Goal: Information Seeking & Learning: Learn about a topic

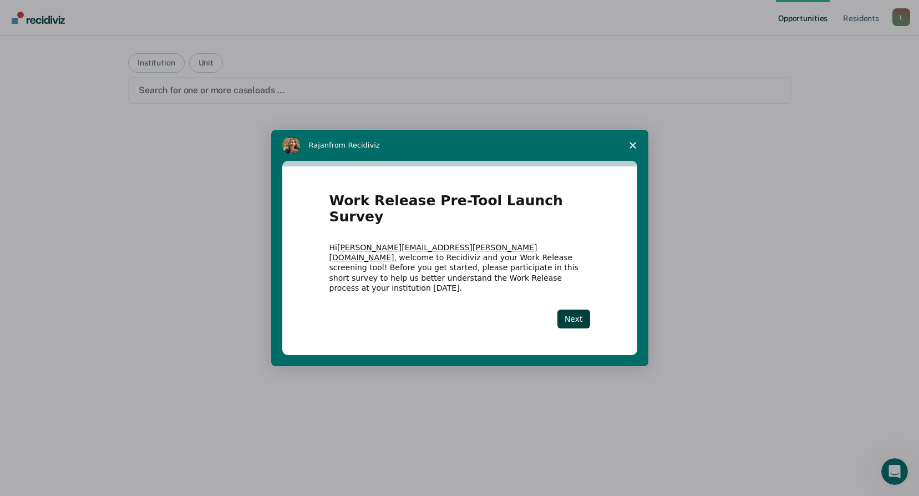
click at [724, 415] on div "Intercom messenger" at bounding box center [459, 248] width 919 height 496
click at [580, 310] on button "Next" at bounding box center [574, 319] width 33 height 19
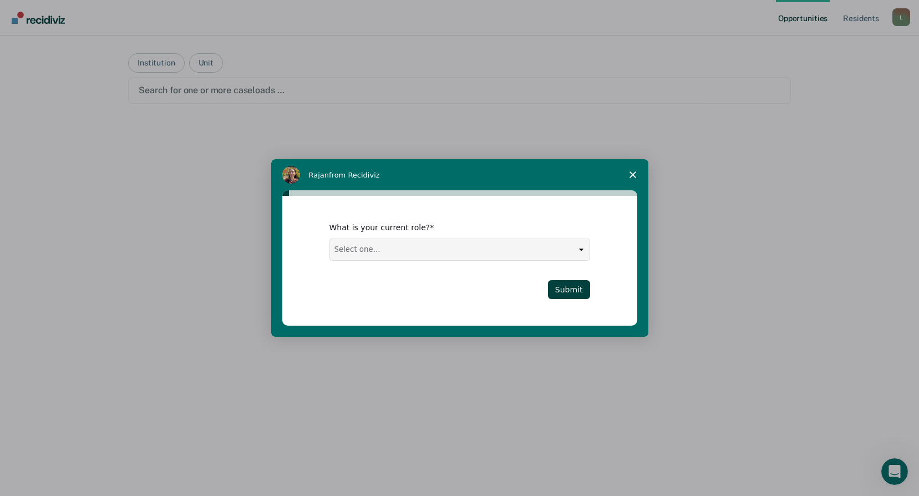
click at [639, 168] on span "Close survey" at bounding box center [632, 174] width 31 height 31
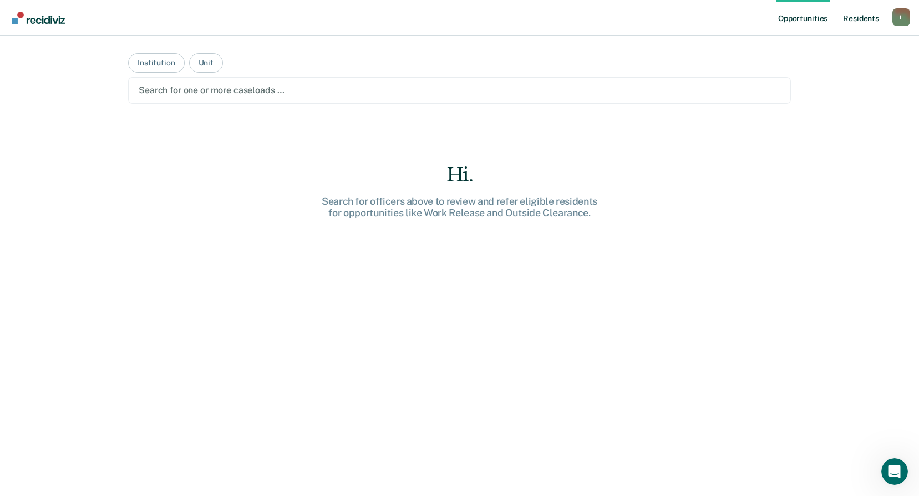
click at [858, 18] on link "Resident s" at bounding box center [861, 18] width 40 height 36
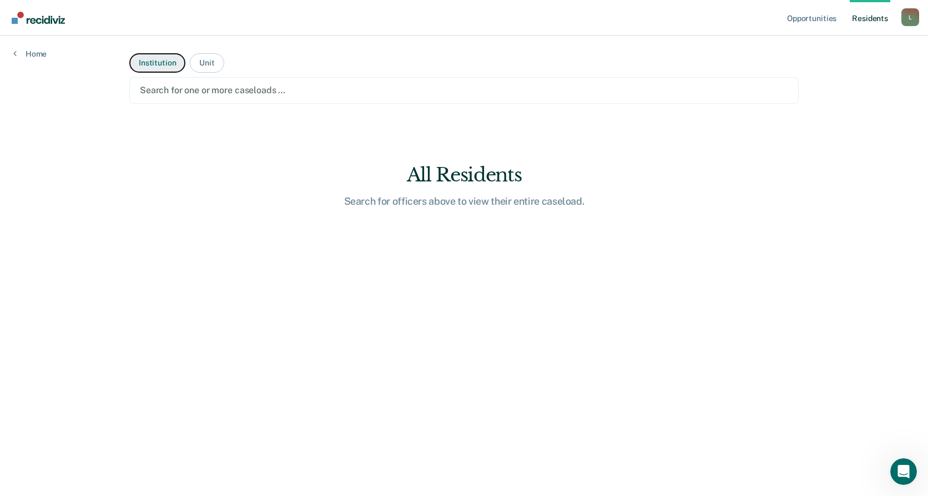
click at [160, 66] on button "Institution" at bounding box center [157, 62] width 56 height 19
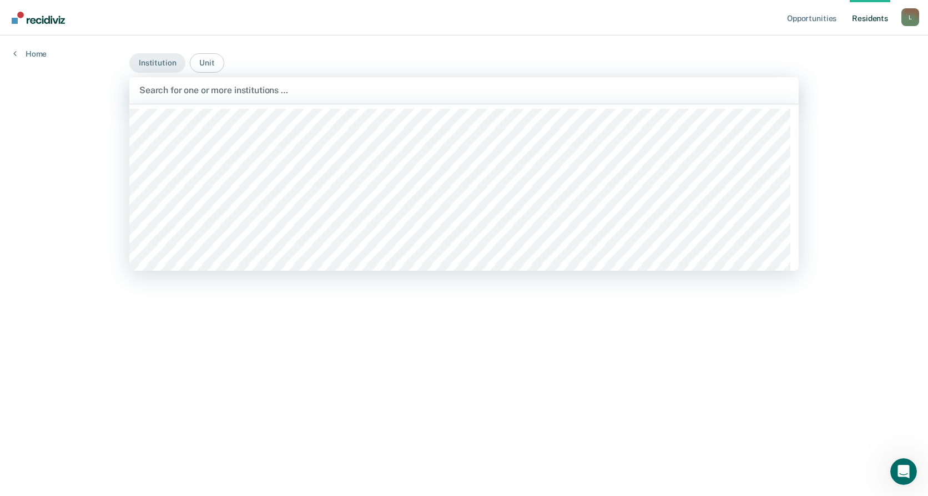
click at [186, 88] on div at bounding box center [463, 90] width 649 height 13
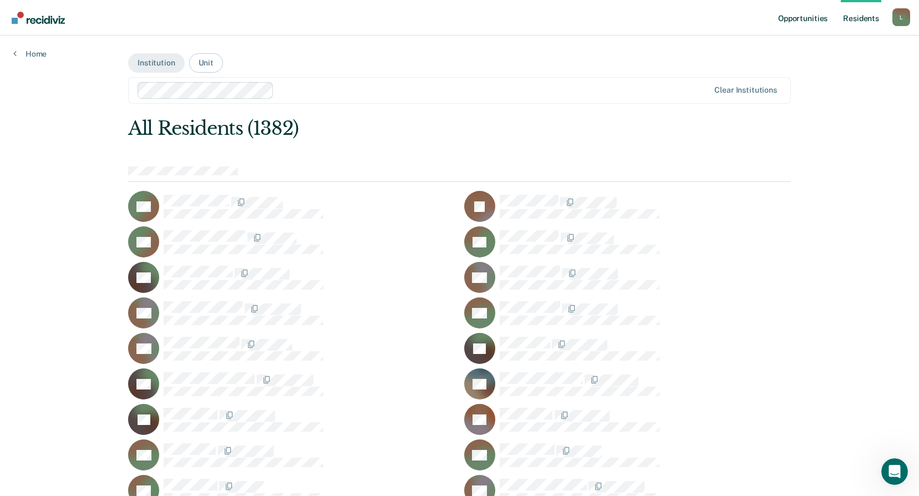
click at [807, 19] on link "Opportunities" at bounding box center [803, 18] width 54 height 36
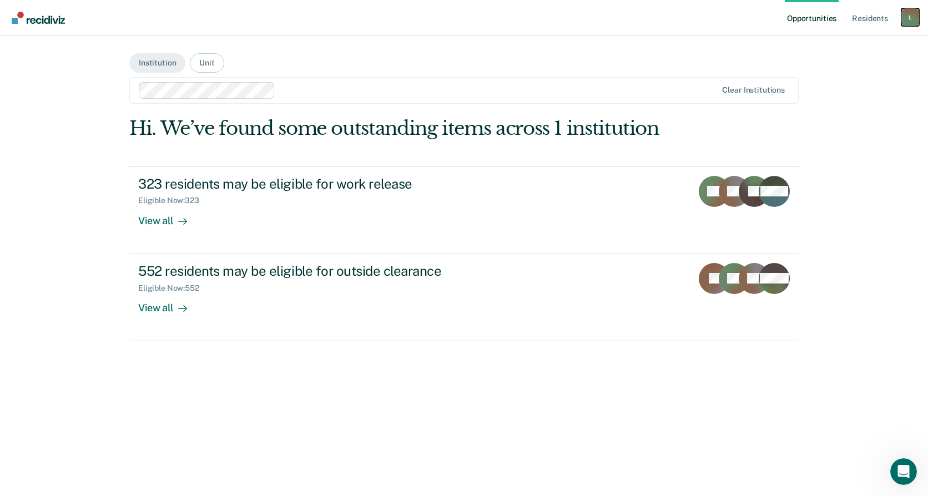
click at [906, 12] on div "L" at bounding box center [910, 17] width 18 height 18
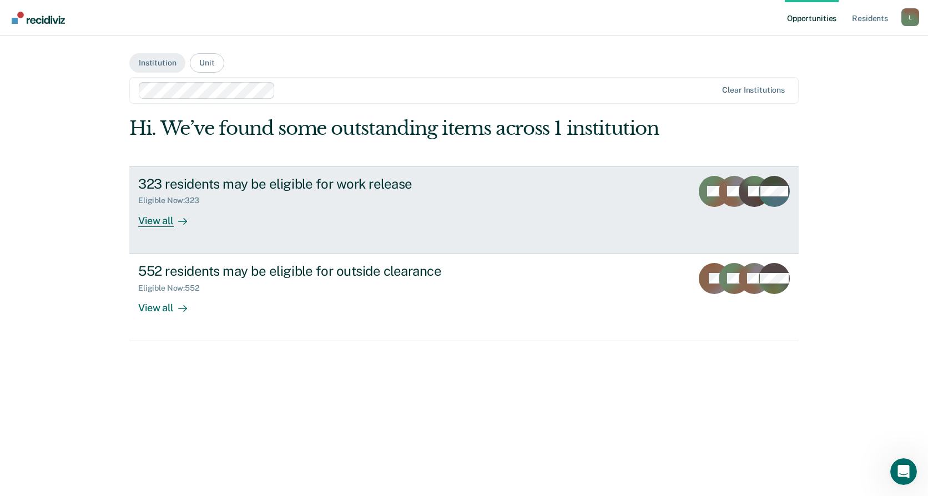
click at [176, 220] on div at bounding box center [180, 220] width 13 height 13
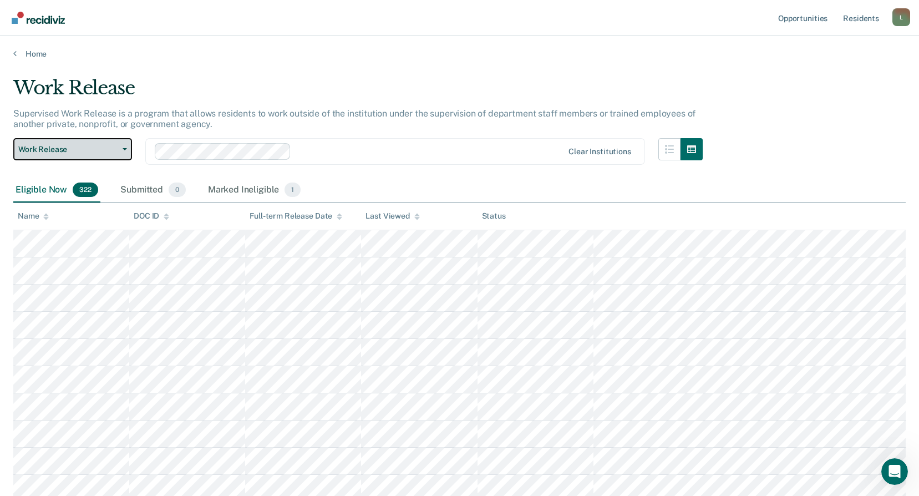
click at [125, 152] on button "Work Release" at bounding box center [72, 149] width 119 height 22
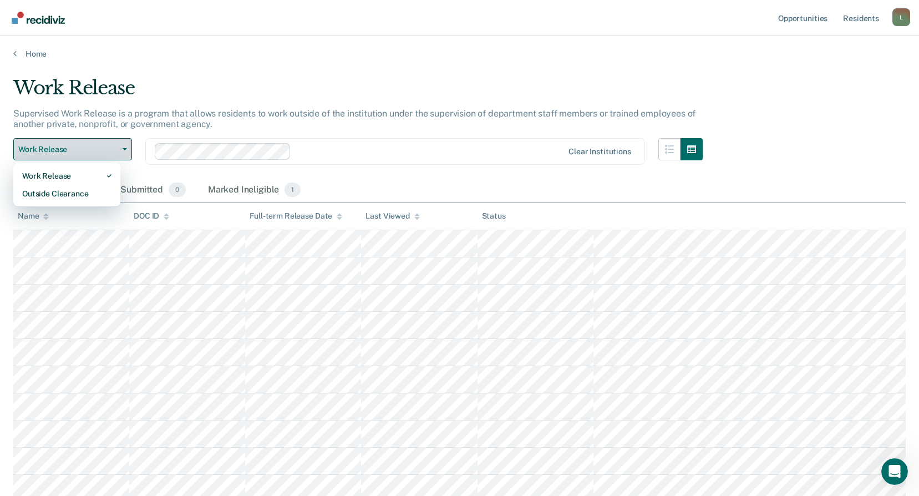
click at [125, 152] on button "Work Release" at bounding box center [72, 149] width 119 height 22
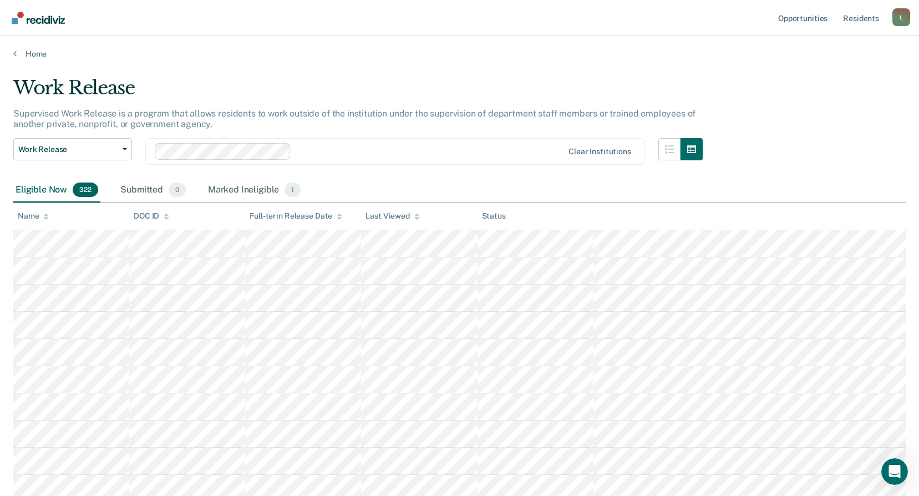
click at [377, 153] on div at bounding box center [429, 151] width 267 height 13
click at [904, 17] on div "L" at bounding box center [902, 17] width 18 height 18
click at [824, 44] on link "Profile" at bounding box center [856, 44] width 89 height 9
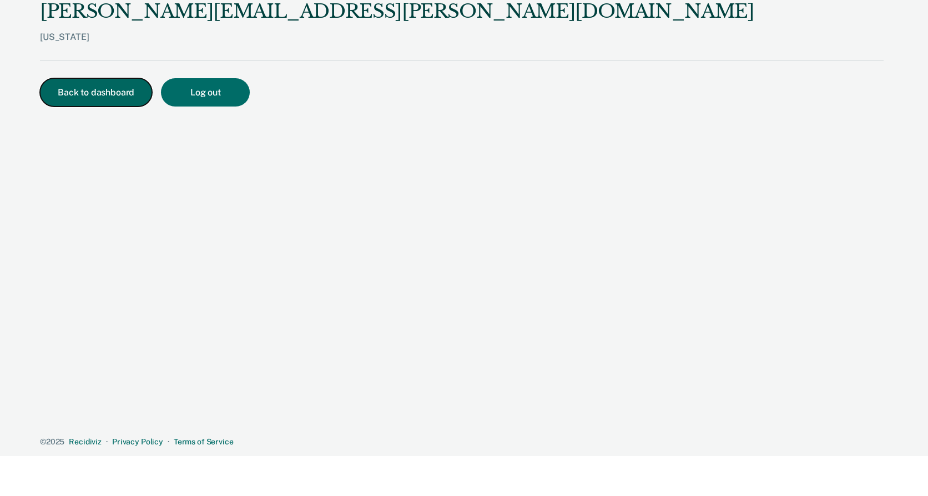
click at [103, 88] on button "Back to dashboard" at bounding box center [96, 92] width 112 height 28
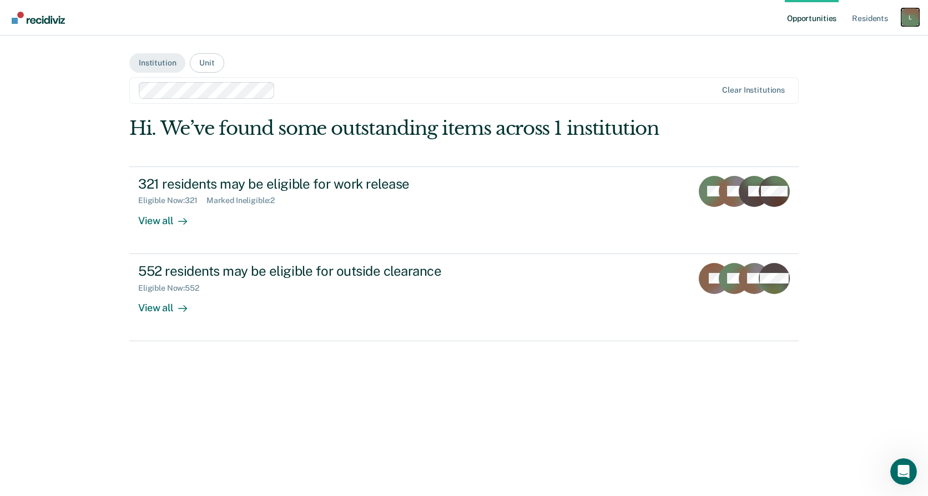
click at [913, 16] on div "L" at bounding box center [910, 17] width 18 height 18
click at [836, 78] on div "Profile How it works Log Out" at bounding box center [865, 59] width 107 height 54
click at [836, 74] on link "Log Out" at bounding box center [864, 72] width 89 height 9
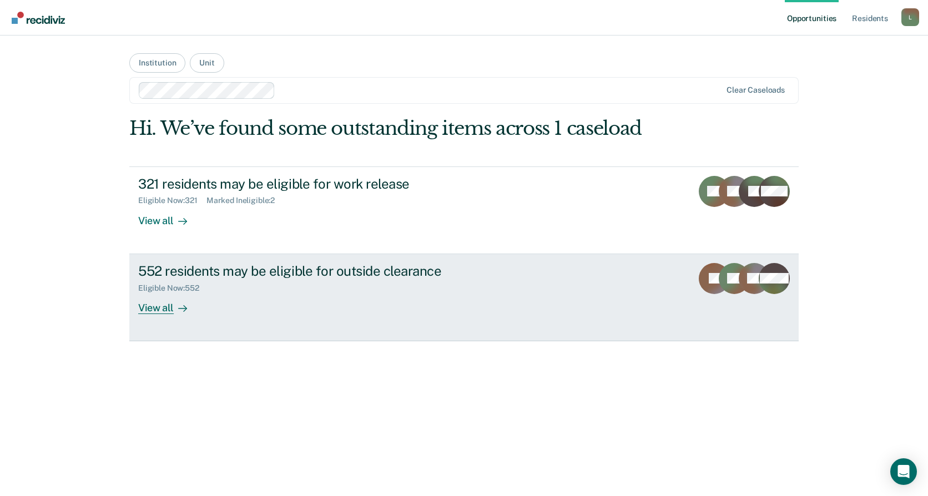
click at [150, 308] on div "View all" at bounding box center [169, 303] width 62 height 22
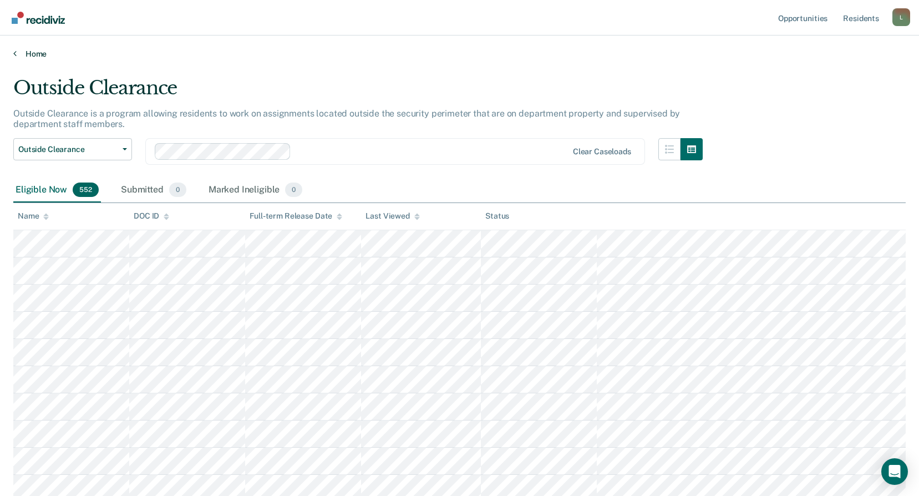
click at [29, 53] on link "Home" at bounding box center [459, 54] width 893 height 10
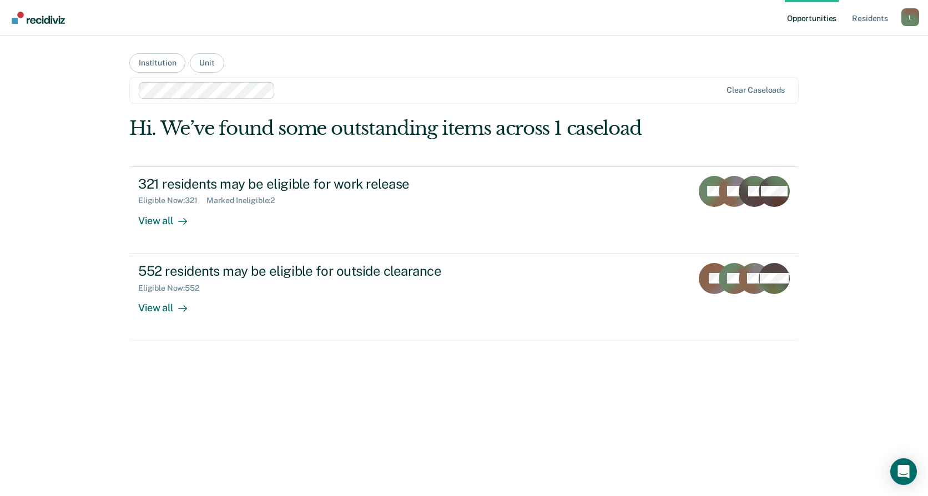
click at [798, 4] on link "Opportunities" at bounding box center [811, 18] width 54 height 36
click at [792, 1] on link "Opportunities" at bounding box center [811, 18] width 54 height 36
click at [204, 58] on button "Unit" at bounding box center [207, 62] width 34 height 19
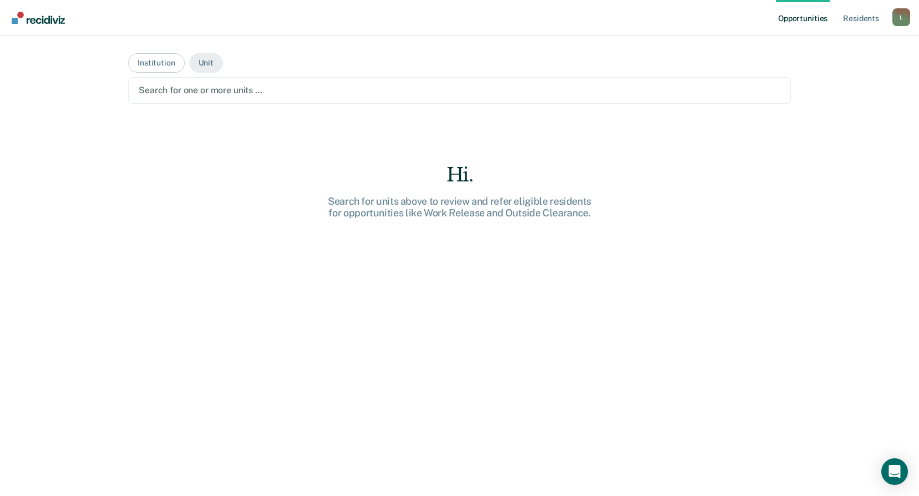
click at [225, 90] on div at bounding box center [460, 90] width 642 height 13
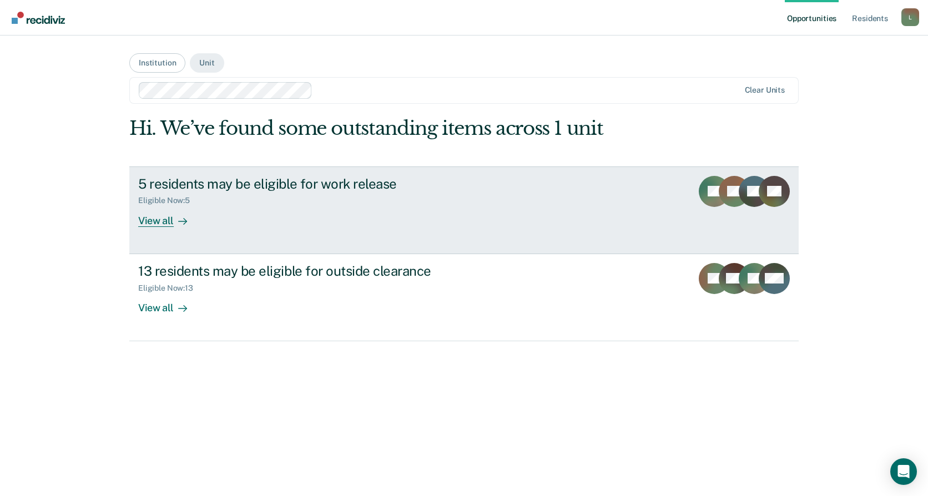
click at [172, 223] on div "View all" at bounding box center [169, 216] width 62 height 22
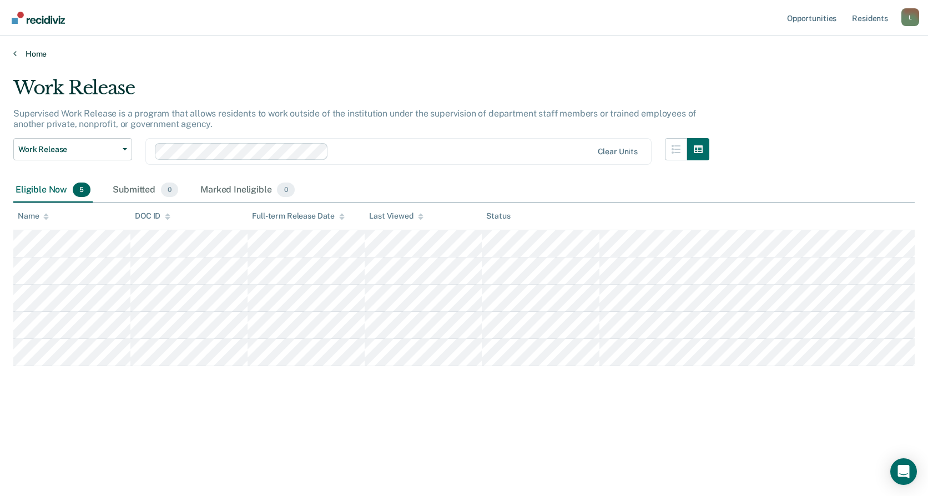
click at [29, 51] on link "Home" at bounding box center [463, 54] width 901 height 10
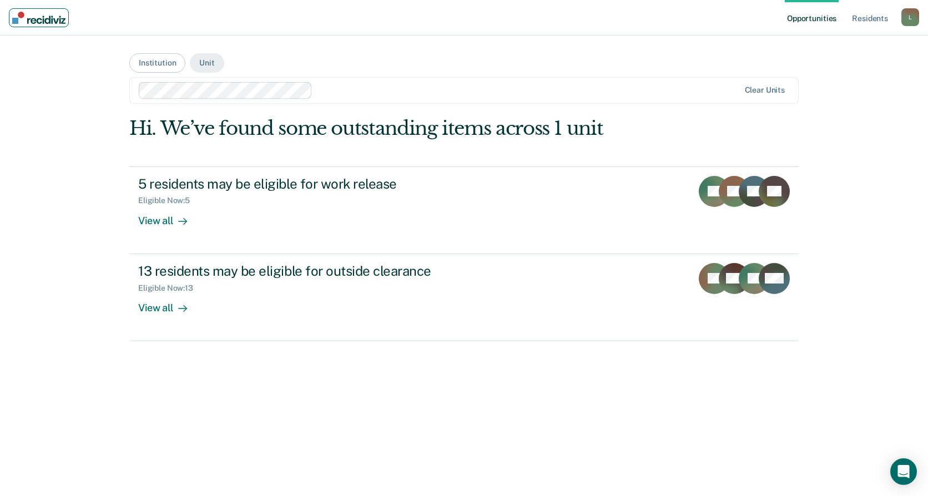
click at [39, 16] on img "Main navigation" at bounding box center [38, 18] width 53 height 12
click at [166, 68] on button "Institution" at bounding box center [157, 62] width 56 height 19
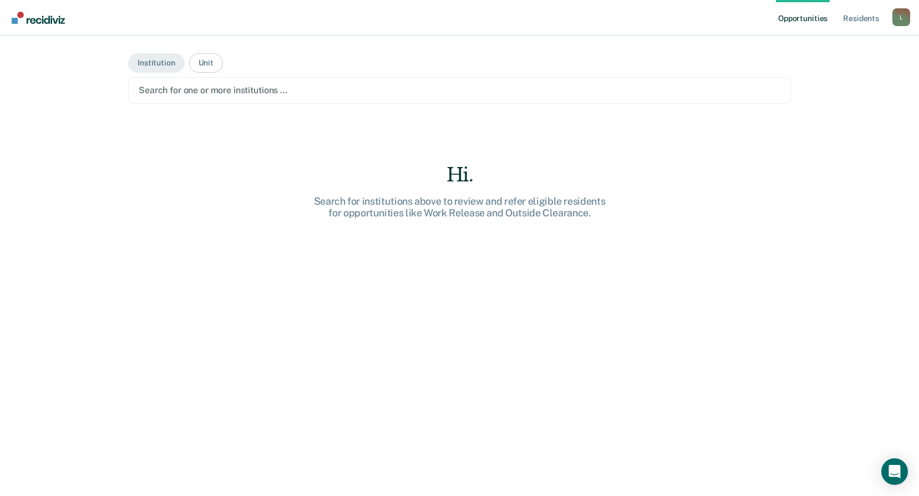
click at [157, 88] on div at bounding box center [460, 90] width 642 height 13
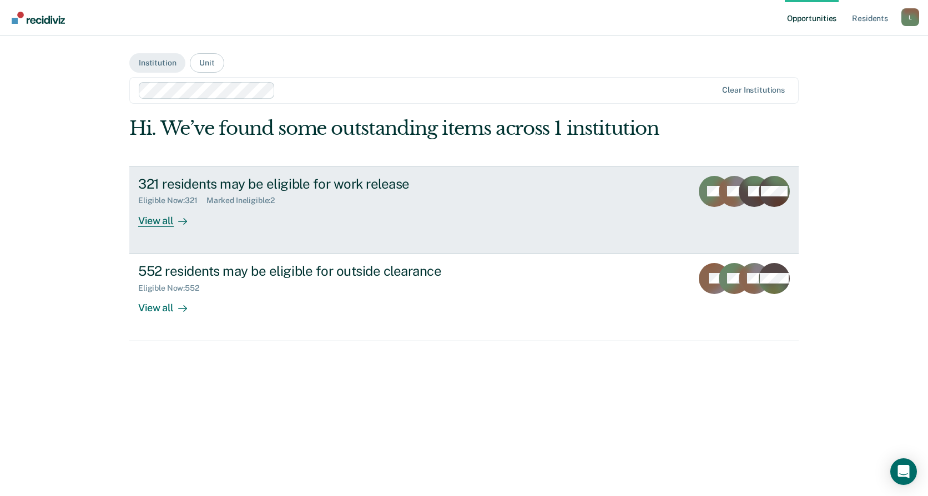
click at [146, 222] on div "View all" at bounding box center [169, 216] width 62 height 22
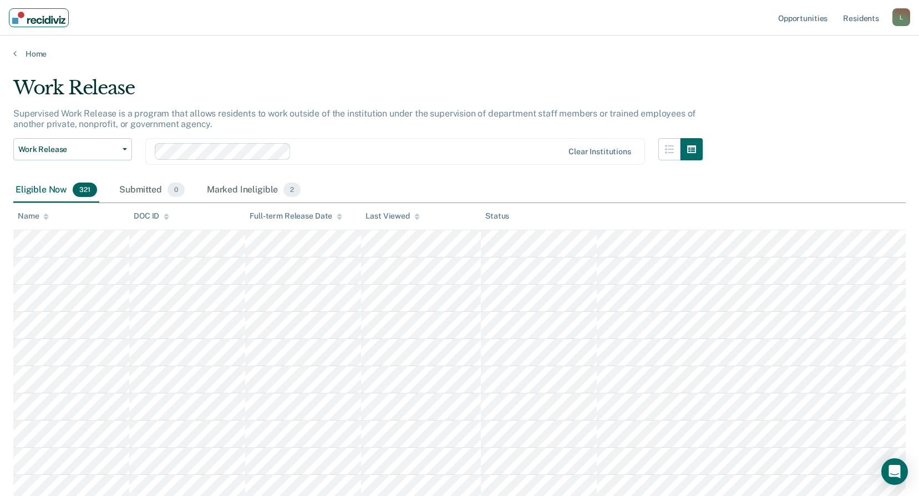
click at [30, 13] on img "Main navigation" at bounding box center [38, 18] width 53 height 12
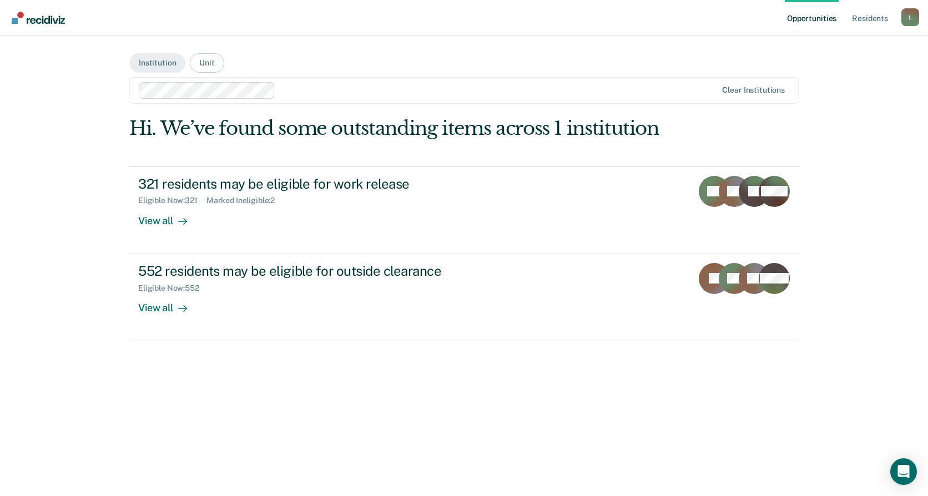
click at [478, 96] on div at bounding box center [498, 90] width 437 height 13
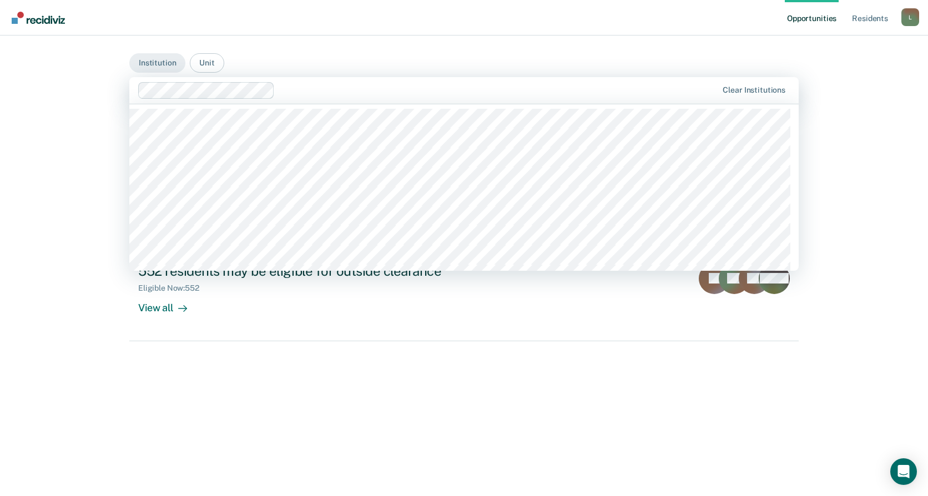
click at [487, 58] on main "Institution Unit 20 results available. Use Up and Down to choose options, press…" at bounding box center [464, 253] width 696 height 434
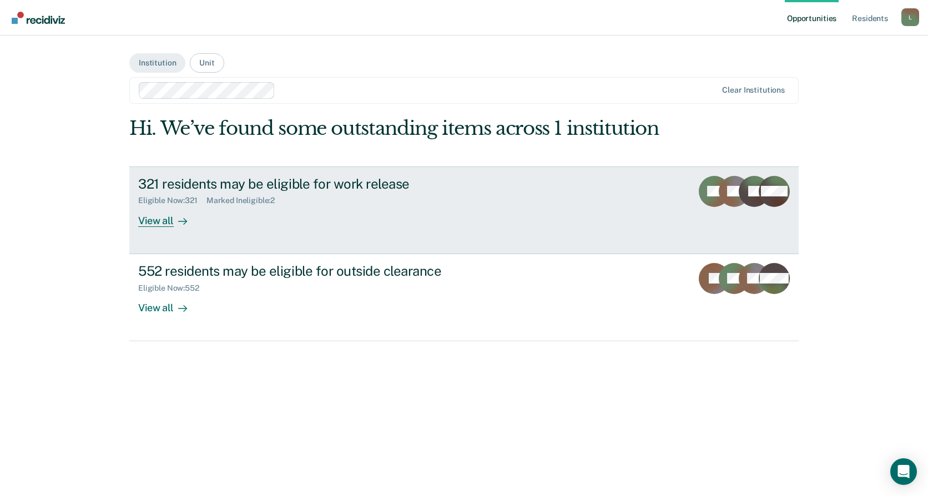
click at [161, 220] on div "View all" at bounding box center [169, 216] width 62 height 22
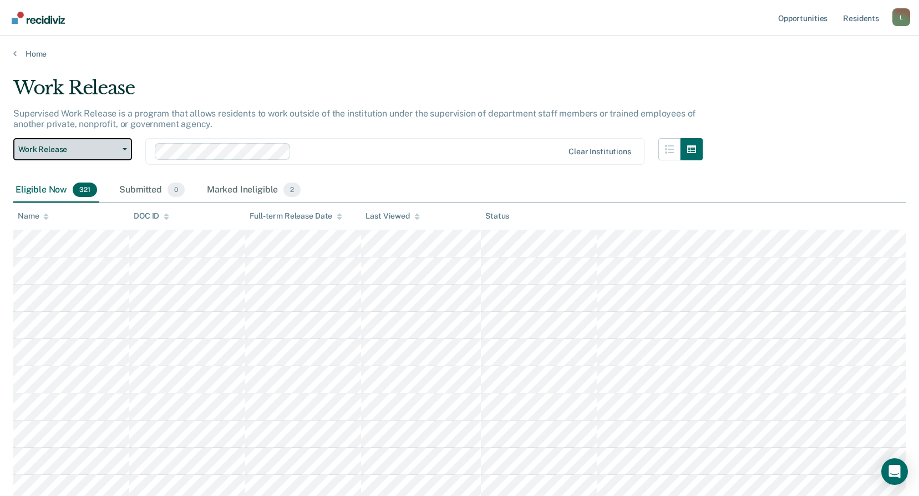
click at [123, 150] on icon "button" at bounding box center [125, 149] width 4 height 2
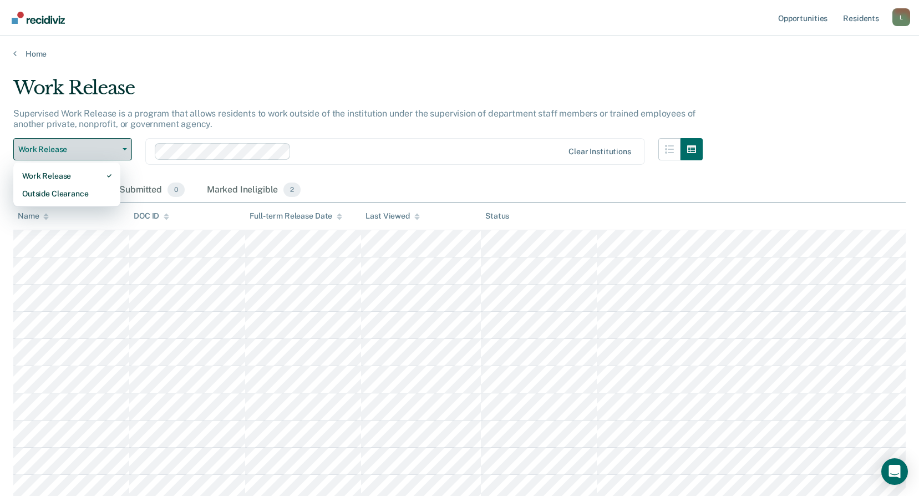
click at [123, 150] on icon "button" at bounding box center [125, 149] width 4 height 2
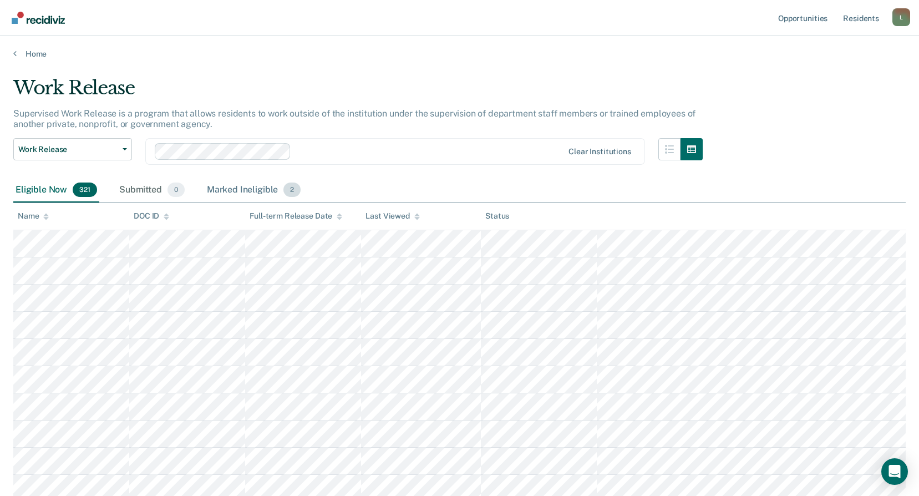
click at [236, 188] on div "Marked Ineligible 2" at bounding box center [254, 190] width 99 height 24
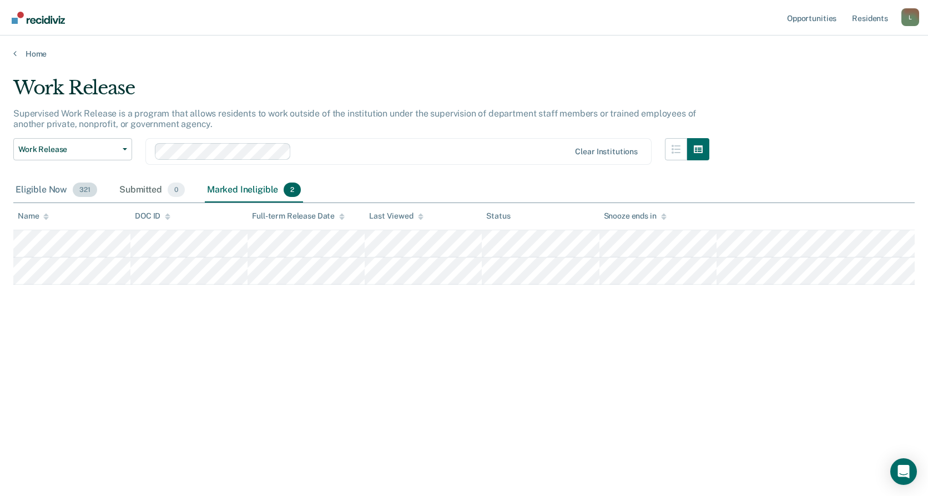
click at [38, 189] on div "Eligible Now 321" at bounding box center [56, 190] width 86 height 24
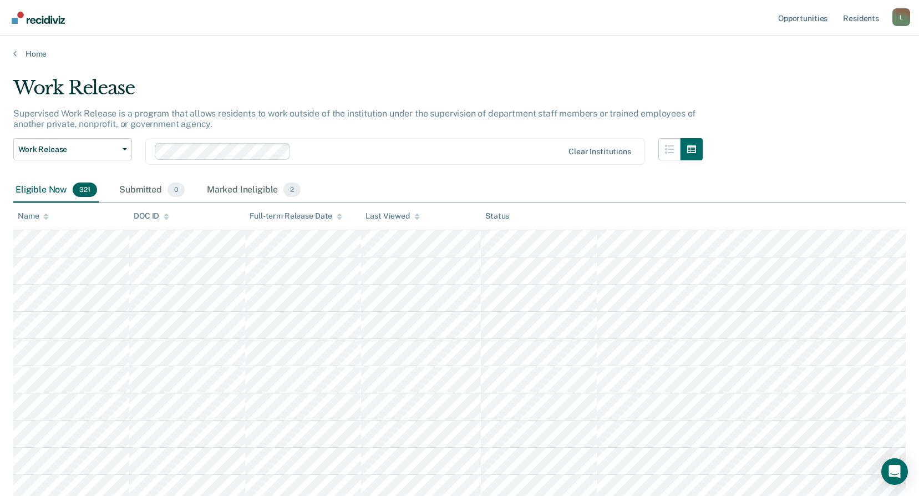
click at [149, 213] on div "DOC ID" at bounding box center [152, 215] width 36 height 9
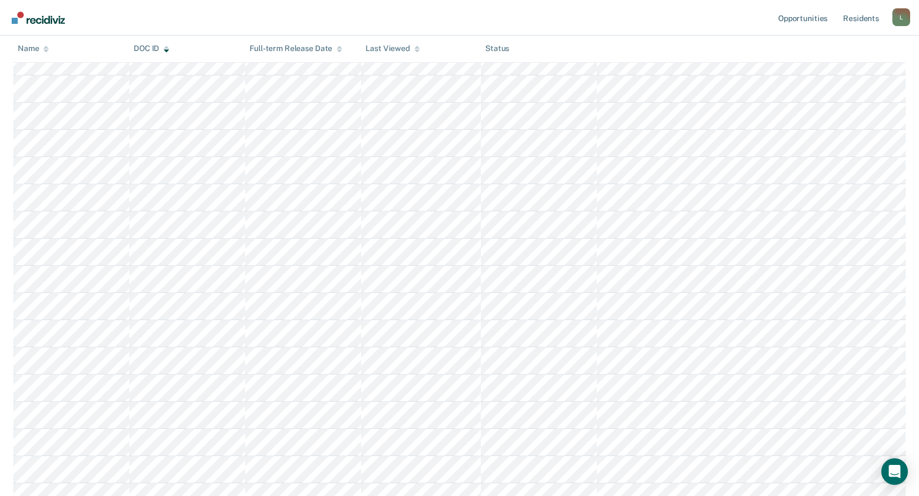
scroll to position [3717, 0]
click at [898, 21] on div "L" at bounding box center [902, 17] width 18 height 18
click at [834, 73] on link "Log Out" at bounding box center [856, 72] width 89 height 9
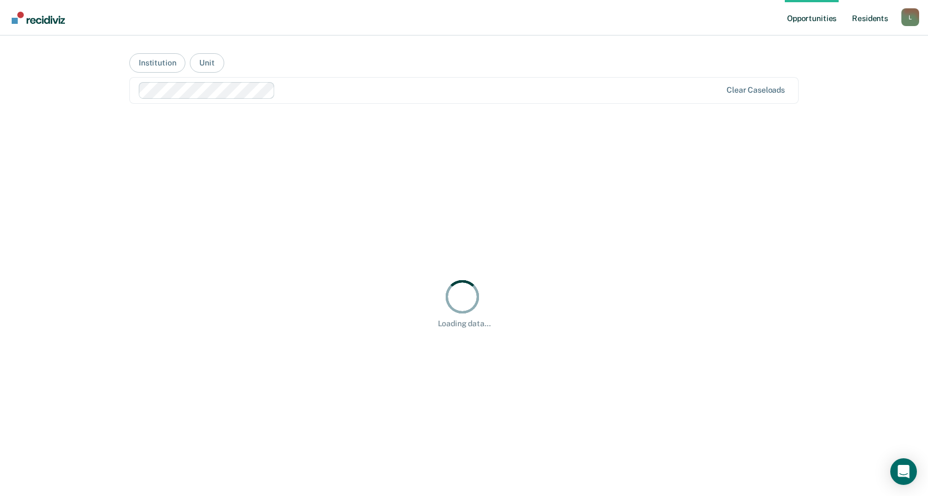
click at [862, 14] on link "Resident s" at bounding box center [869, 18] width 40 height 36
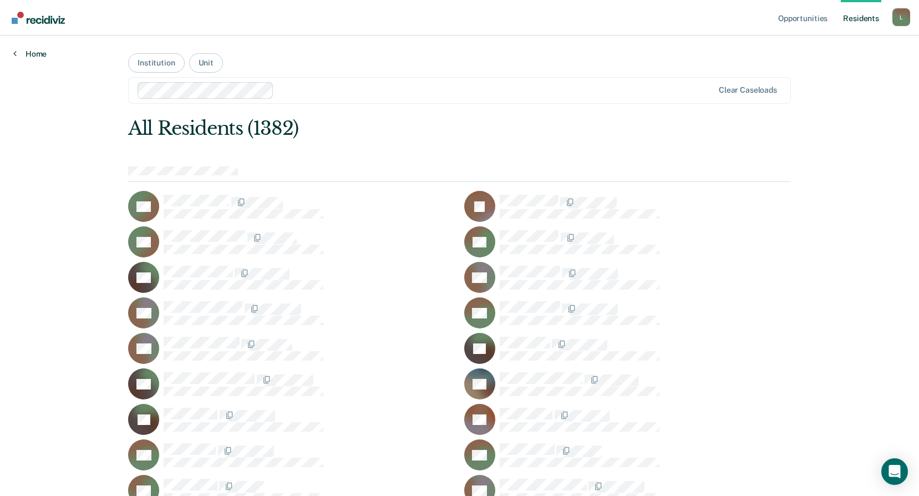
click at [33, 52] on link "Home" at bounding box center [29, 54] width 33 height 10
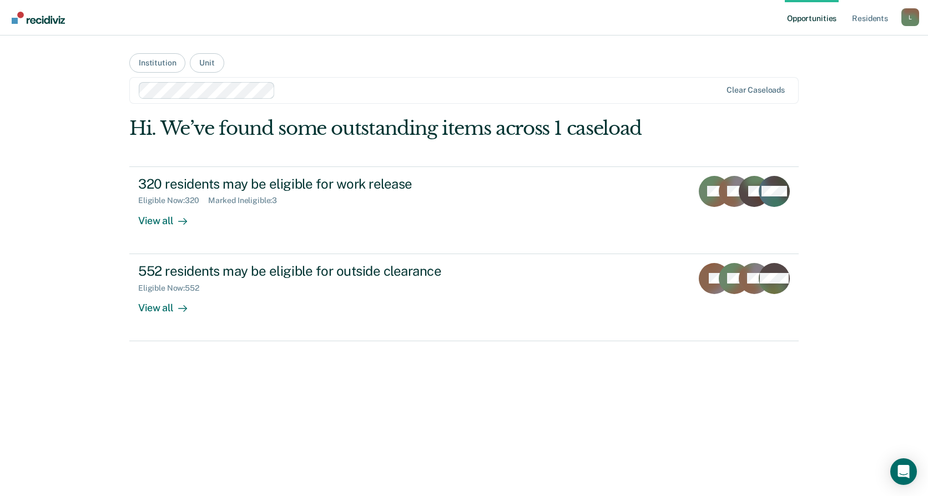
click at [829, 14] on link "Opportunities" at bounding box center [811, 18] width 54 height 36
click at [867, 15] on link "Resident s" at bounding box center [869, 18] width 40 height 36
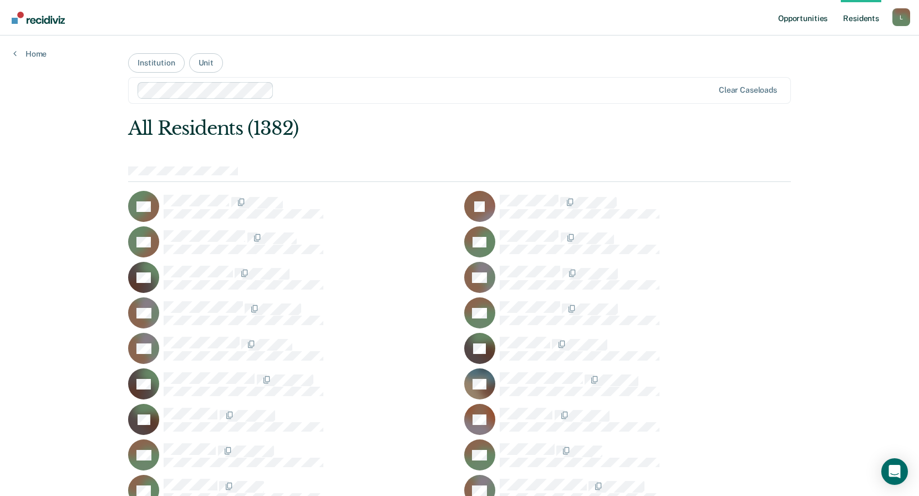
click at [812, 17] on link "Opportunities" at bounding box center [803, 18] width 54 height 36
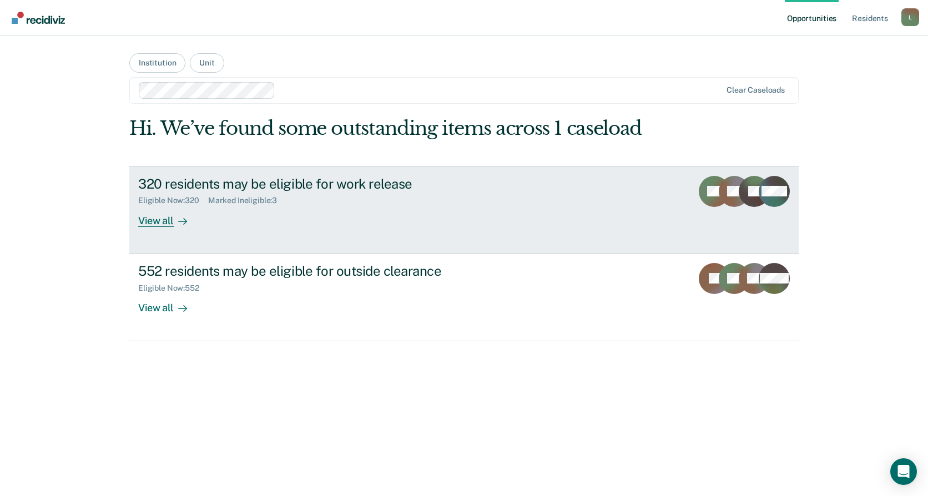
click at [168, 223] on div "View all" at bounding box center [169, 216] width 62 height 22
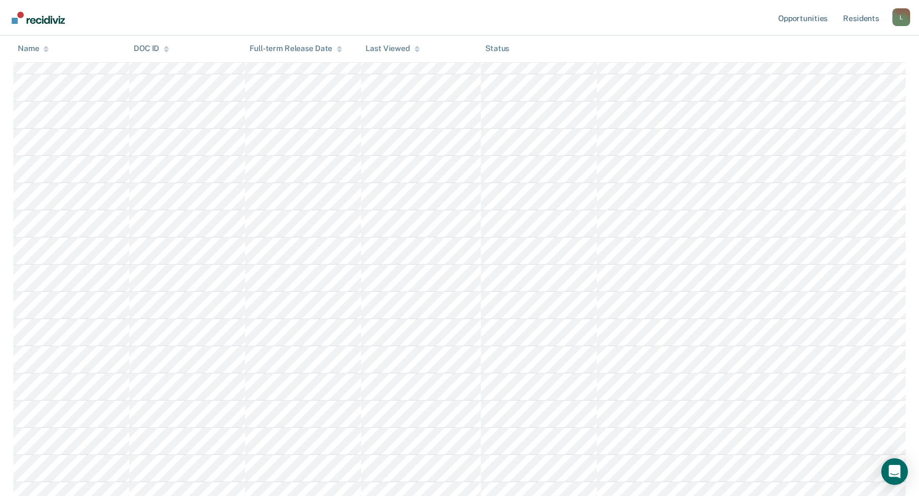
scroll to position [1054, 0]
click at [46, 48] on icon at bounding box center [46, 47] width 6 height 3
click at [44, 51] on icon at bounding box center [46, 48] width 6 height 7
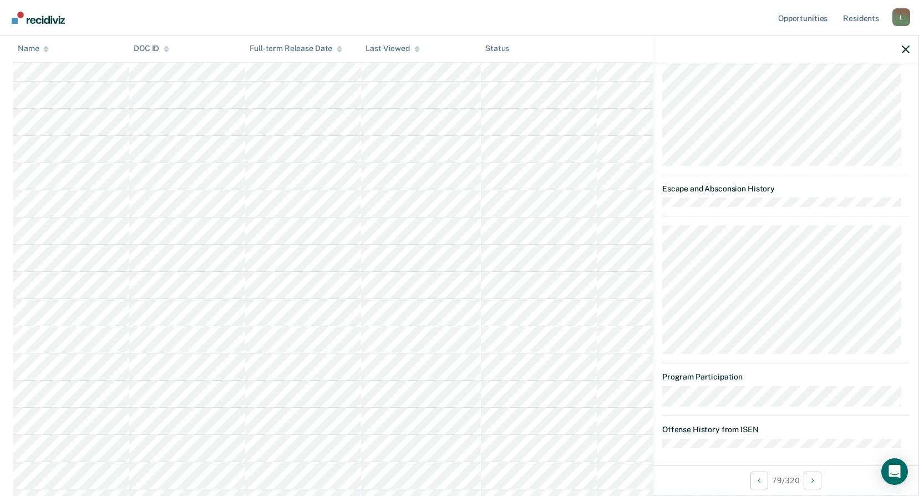
scroll to position [836, 0]
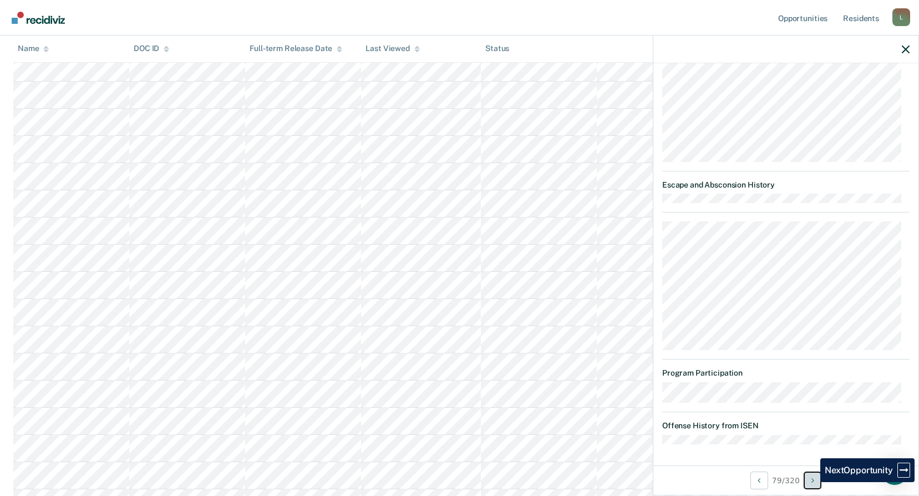
click at [812, 482] on icon "Next Opportunity" at bounding box center [813, 481] width 3 height 8
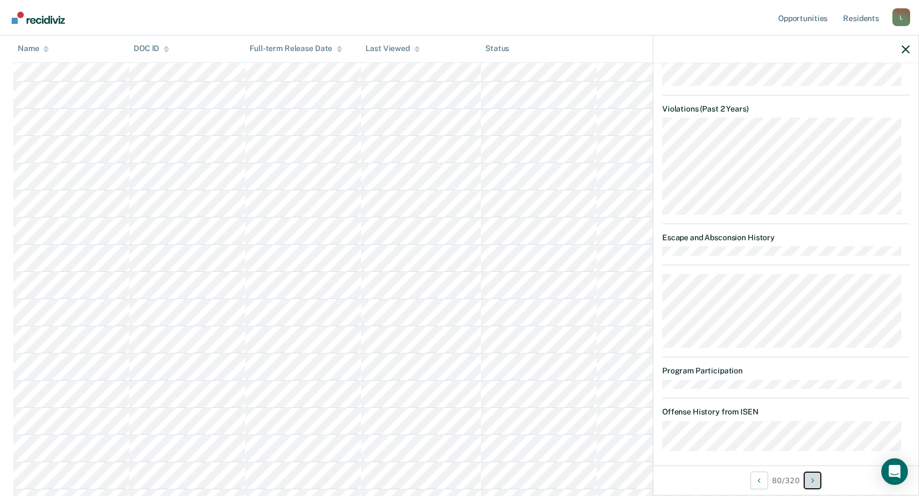
scroll to position [784, 0]
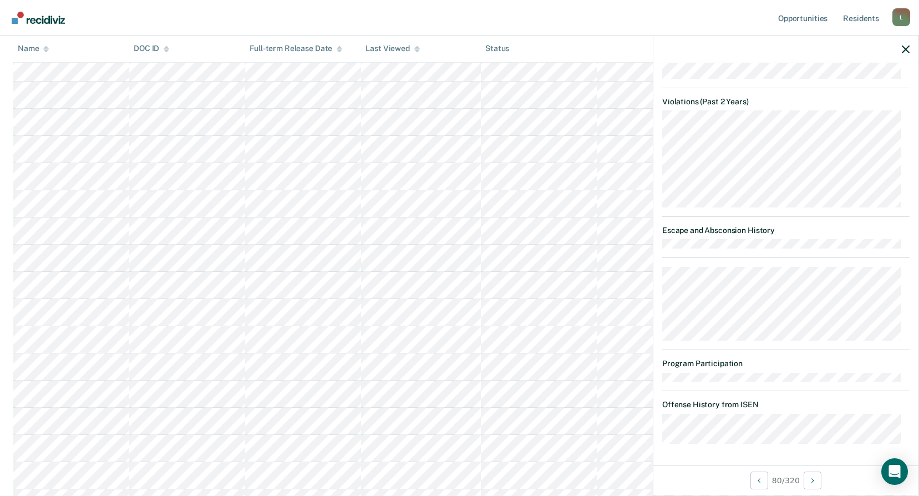
click at [900, 46] on div at bounding box center [786, 50] width 265 height 28
click at [908, 45] on button "button" at bounding box center [906, 48] width 8 height 9
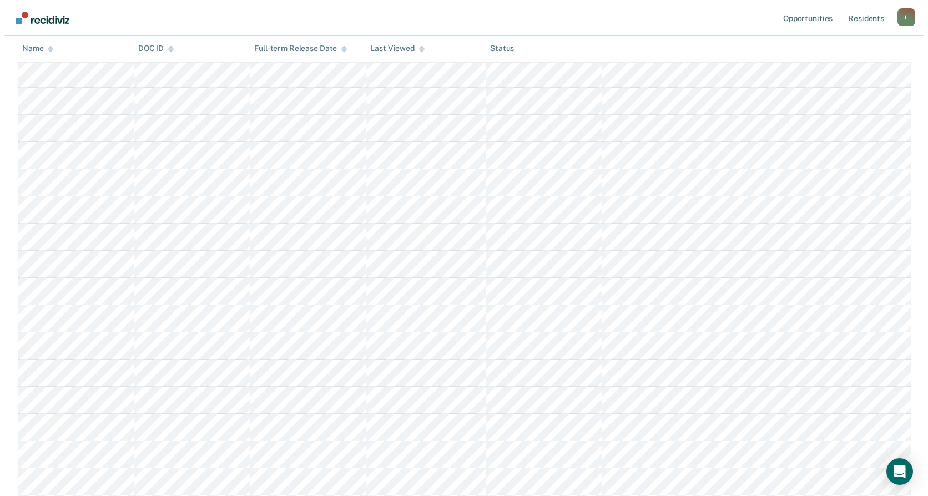
scroll to position [0, 0]
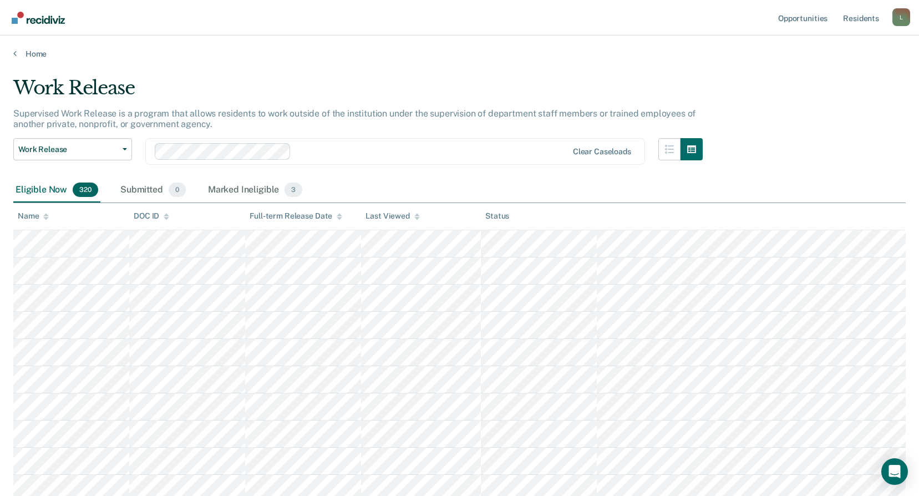
drag, startPoint x: 251, startPoint y: 92, endPoint x: 233, endPoint y: 90, distance: 18.3
click at [233, 90] on div "Work Release" at bounding box center [358, 93] width 690 height 32
drag, startPoint x: 32, startPoint y: 216, endPoint x: 271, endPoint y: 57, distance: 287.0
click at [271, 57] on link "Home" at bounding box center [459, 54] width 893 height 10
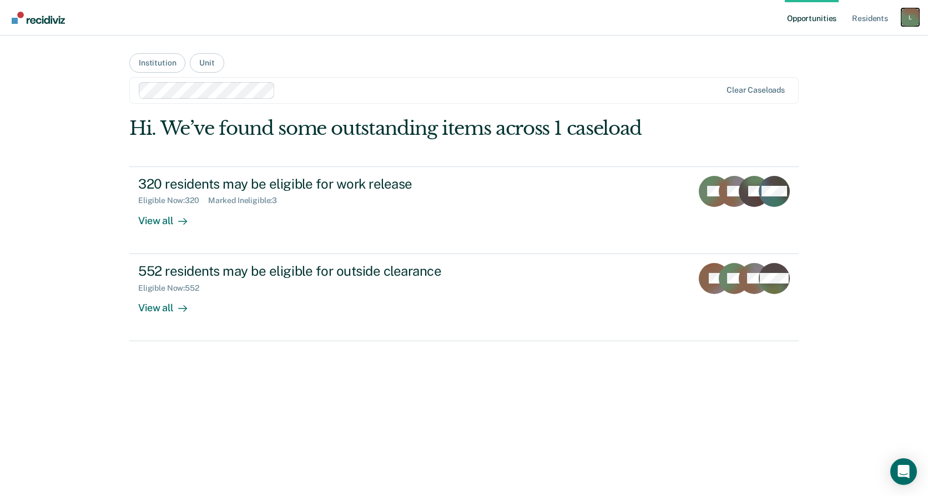
click at [908, 15] on div "L" at bounding box center [910, 17] width 18 height 18
click at [847, 75] on link "Log Out" at bounding box center [864, 72] width 89 height 9
